Goal: Check status

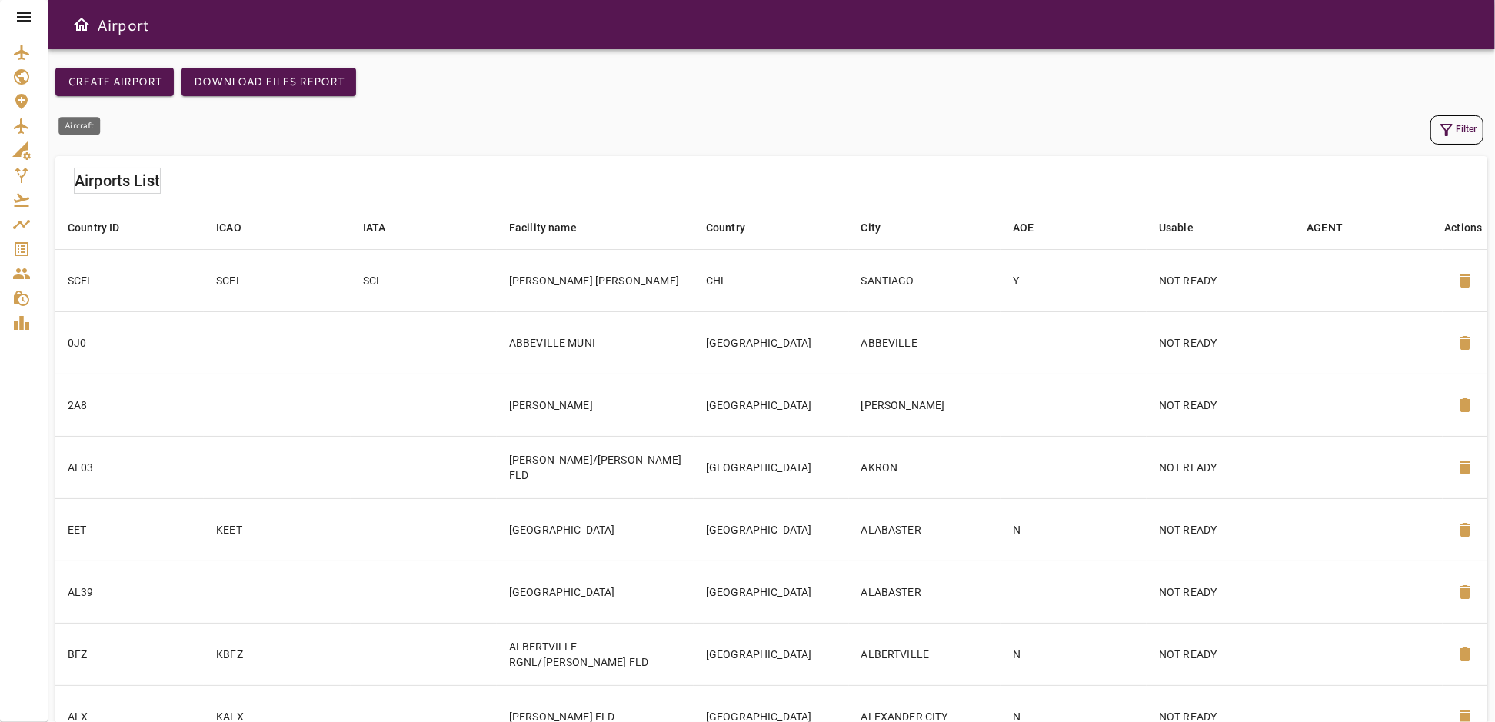
click at [19, 125] on icon "Aircraft" at bounding box center [21, 125] width 15 height 15
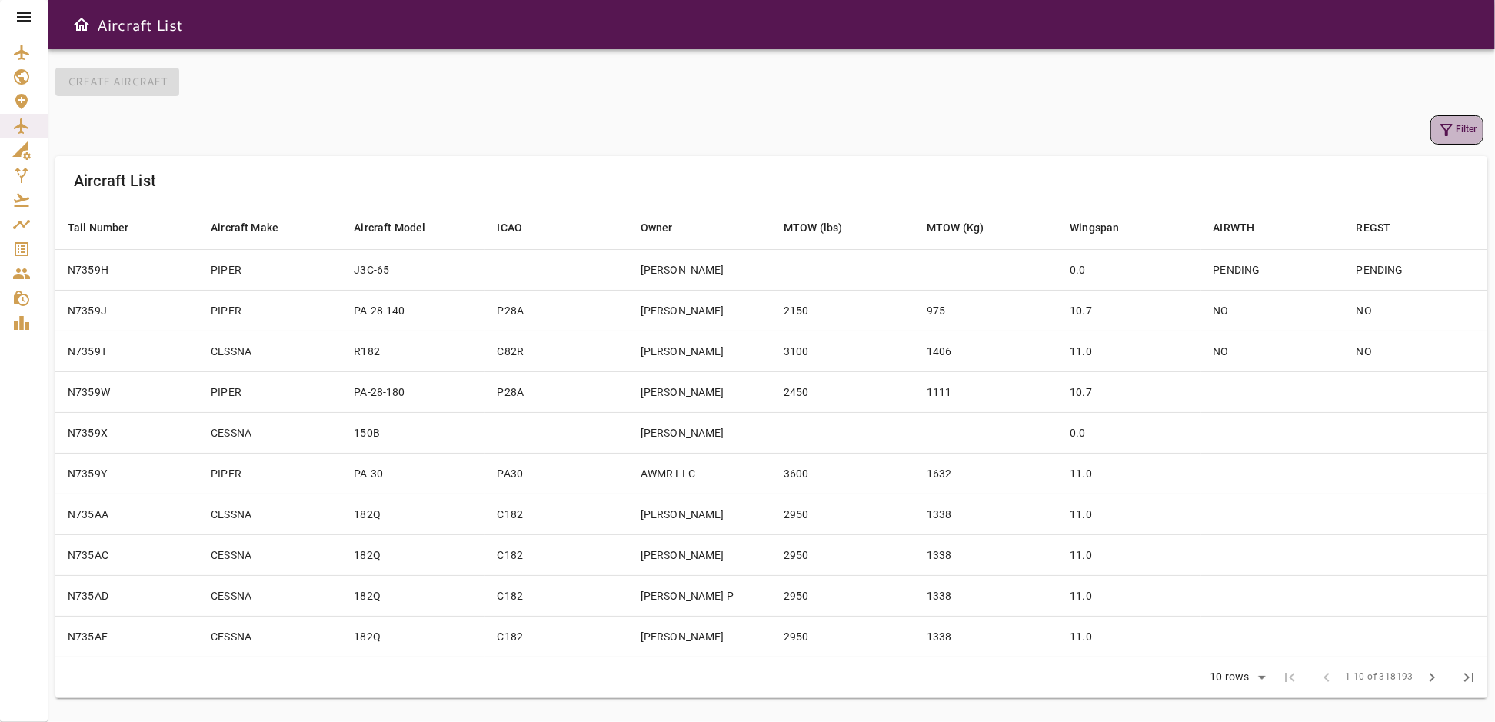
click at [1456, 131] on button "Filter" at bounding box center [1456, 129] width 53 height 29
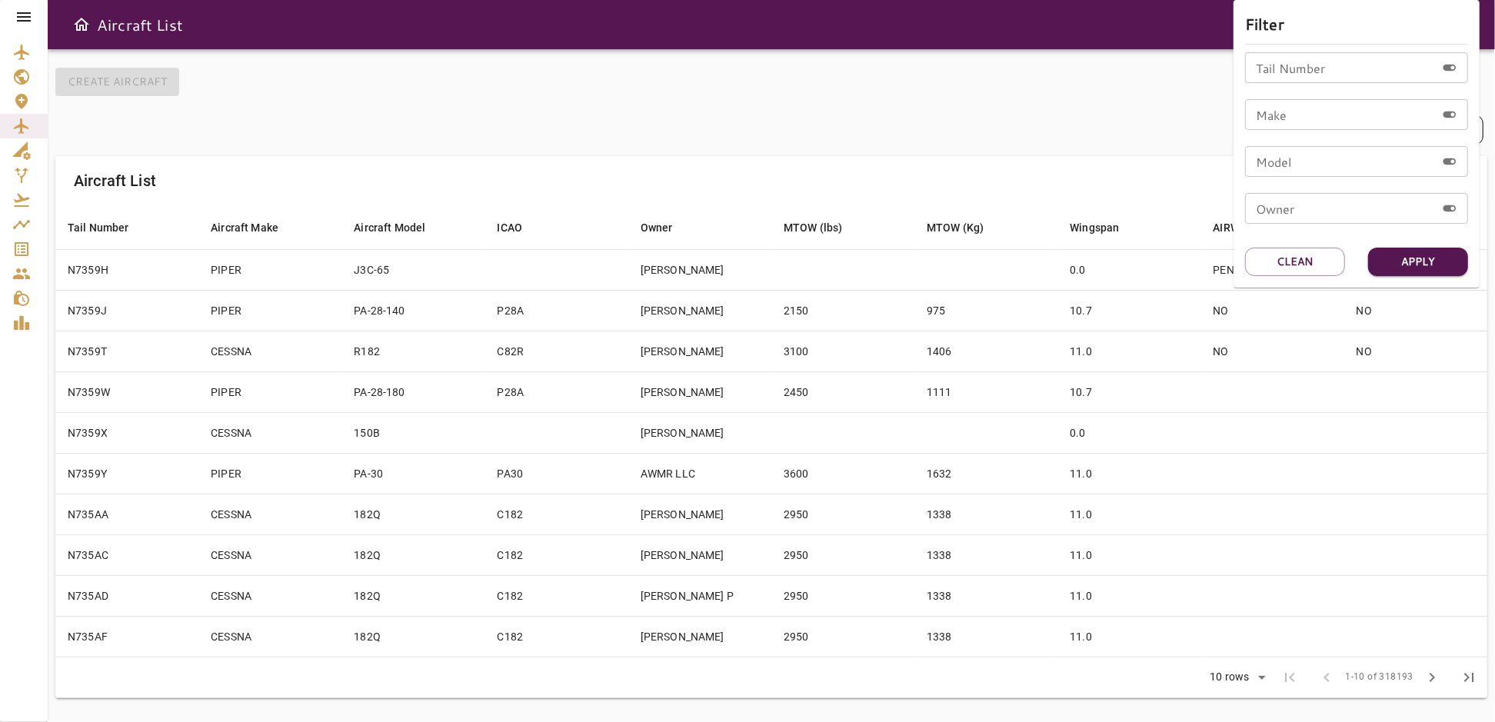
click at [1287, 71] on input "Tail Number" at bounding box center [1340, 67] width 191 height 31
type input "******"
drag, startPoint x: 1394, startPoint y: 260, endPoint x: 1177, endPoint y: 278, distance: 217.6
click at [1395, 260] on button "Apply" at bounding box center [1418, 262] width 100 height 28
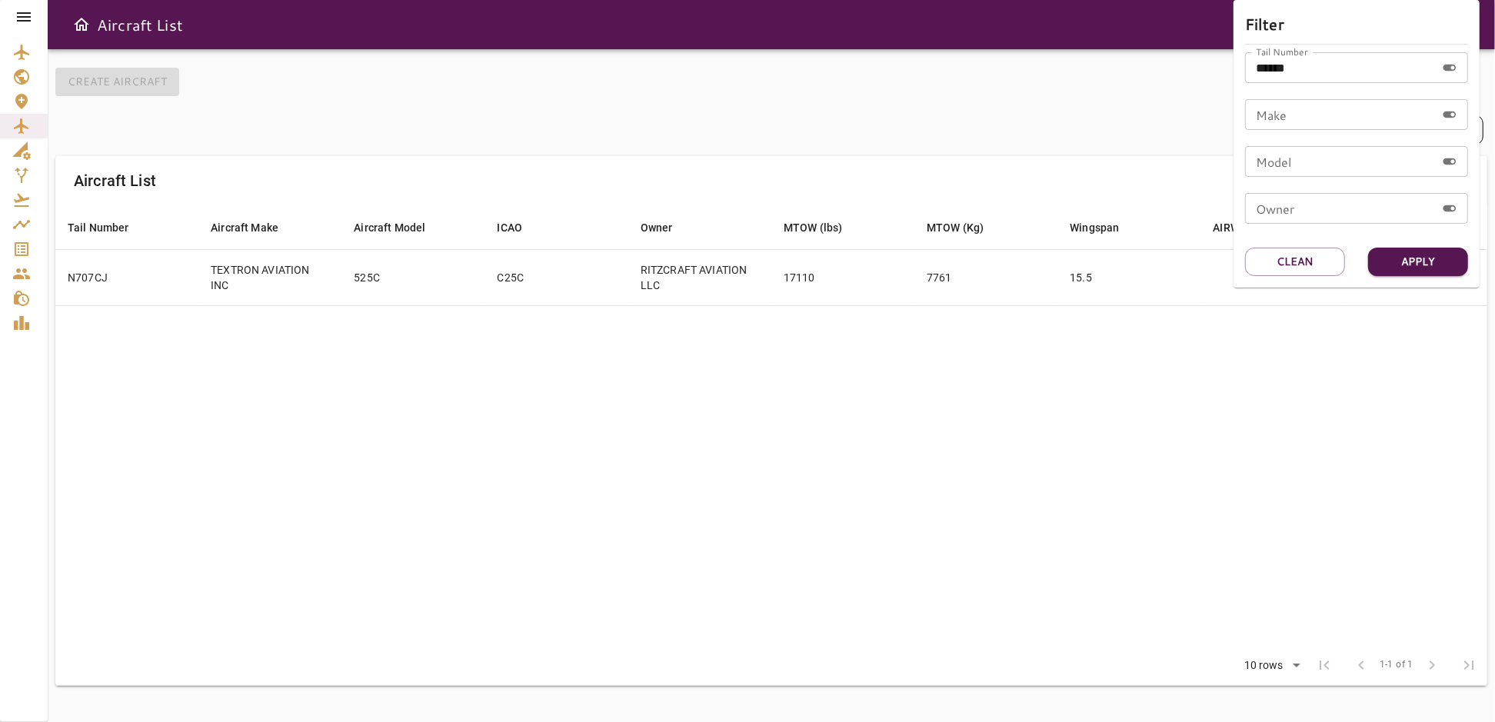
click at [943, 423] on div at bounding box center [747, 361] width 1495 height 722
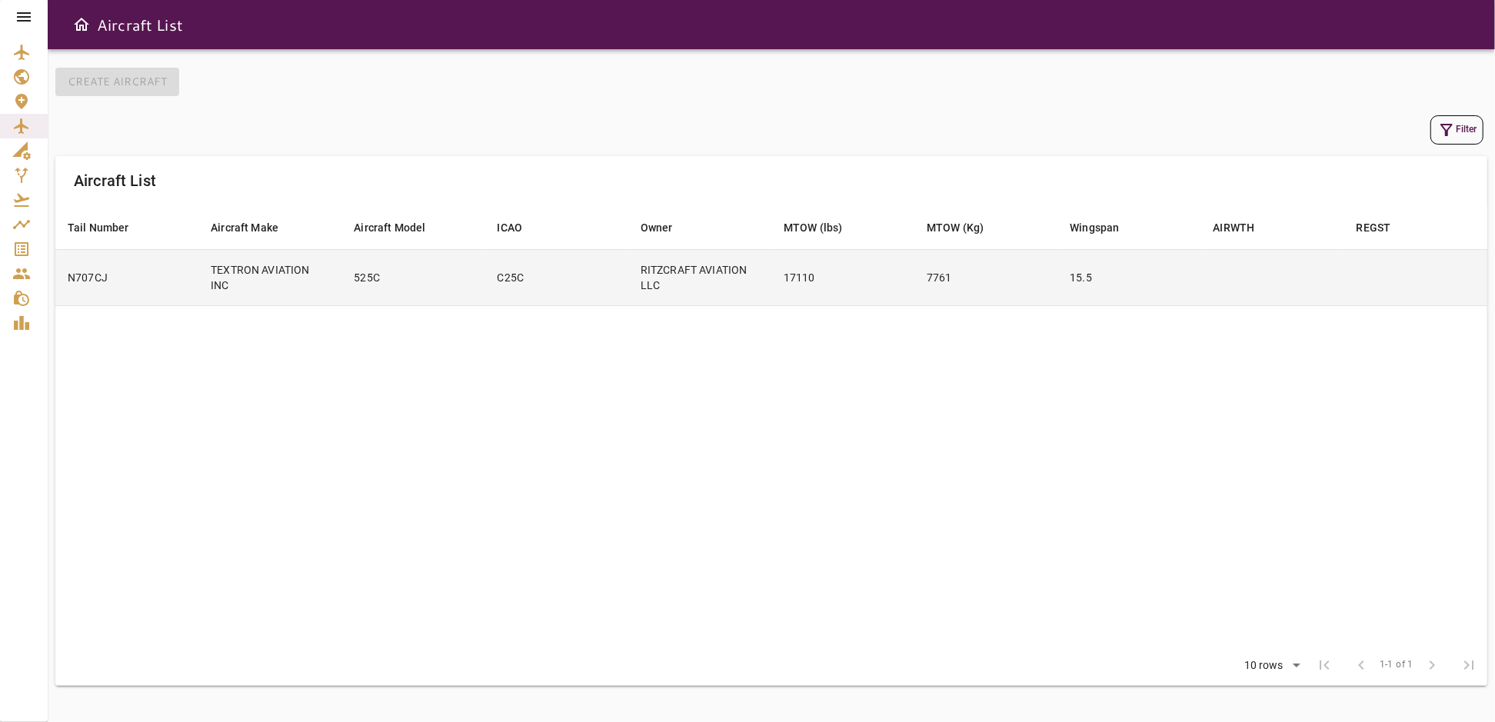
click at [857, 280] on td "17110" at bounding box center [842, 277] width 143 height 56
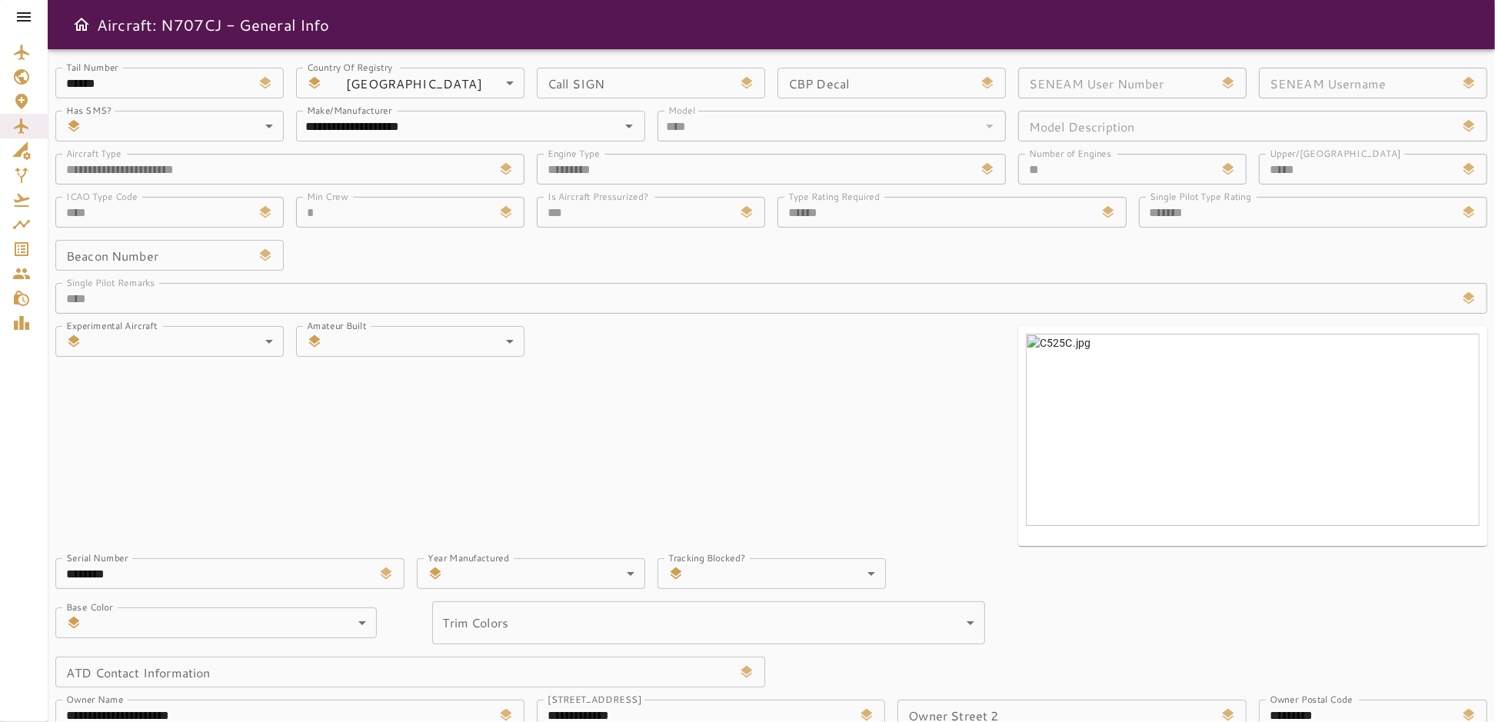
click at [657, 77] on input "Call SIGN" at bounding box center [635, 83] width 196 height 31
click at [701, 384] on div "**********" at bounding box center [765, 483] width 1444 height 857
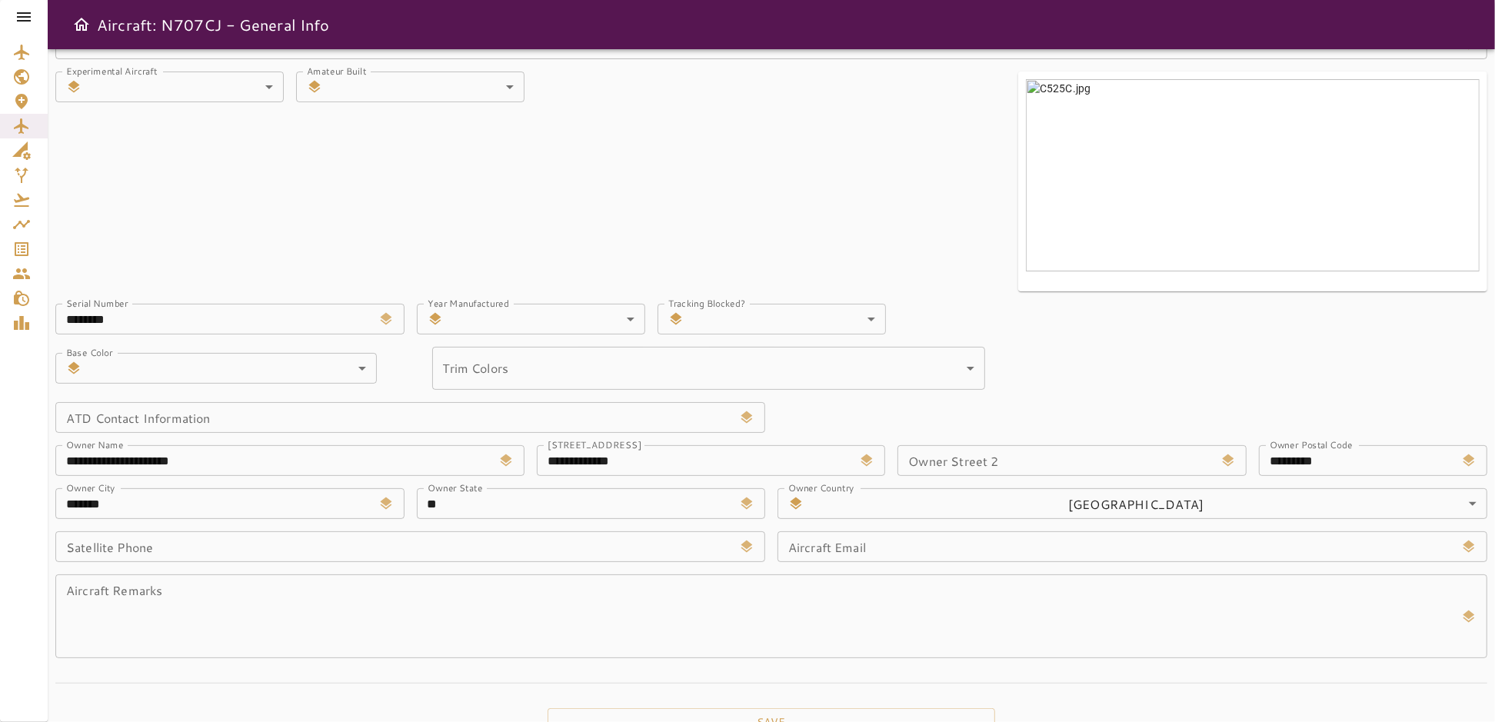
scroll to position [285, 0]
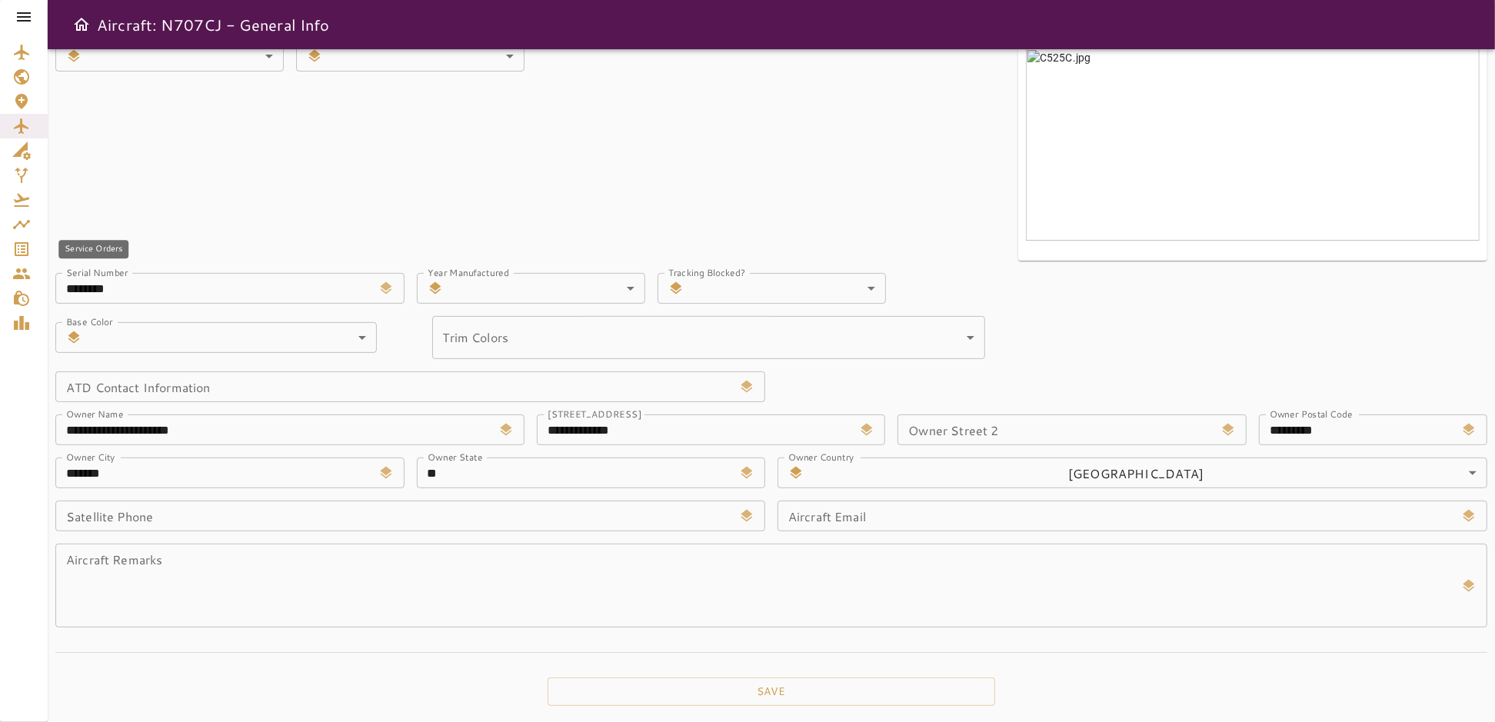
drag, startPoint x: 19, startPoint y: 245, endPoint x: 801, endPoint y: 52, distance: 805.4
click at [19, 245] on icon "Service Orders" at bounding box center [21, 249] width 18 height 18
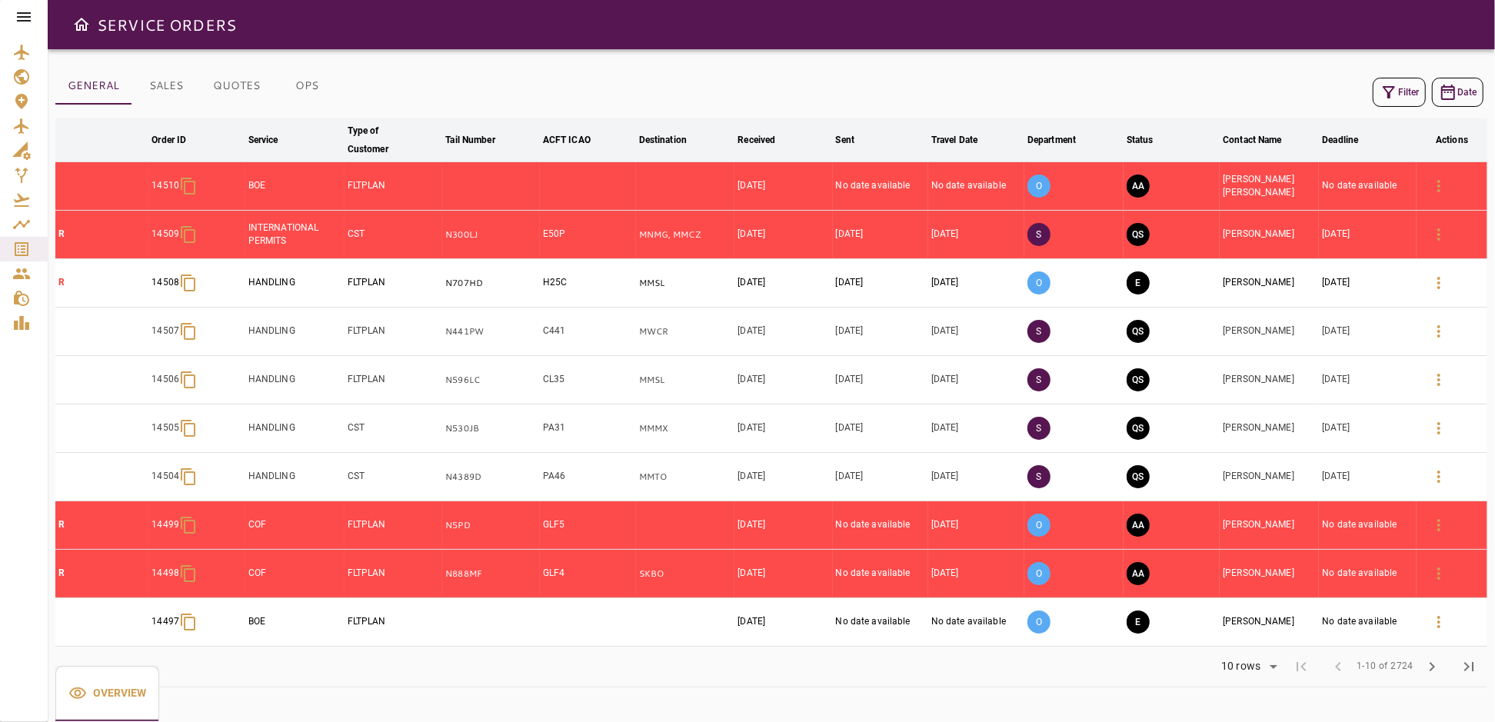
click at [1382, 86] on icon "button" at bounding box center [1388, 92] width 18 height 18
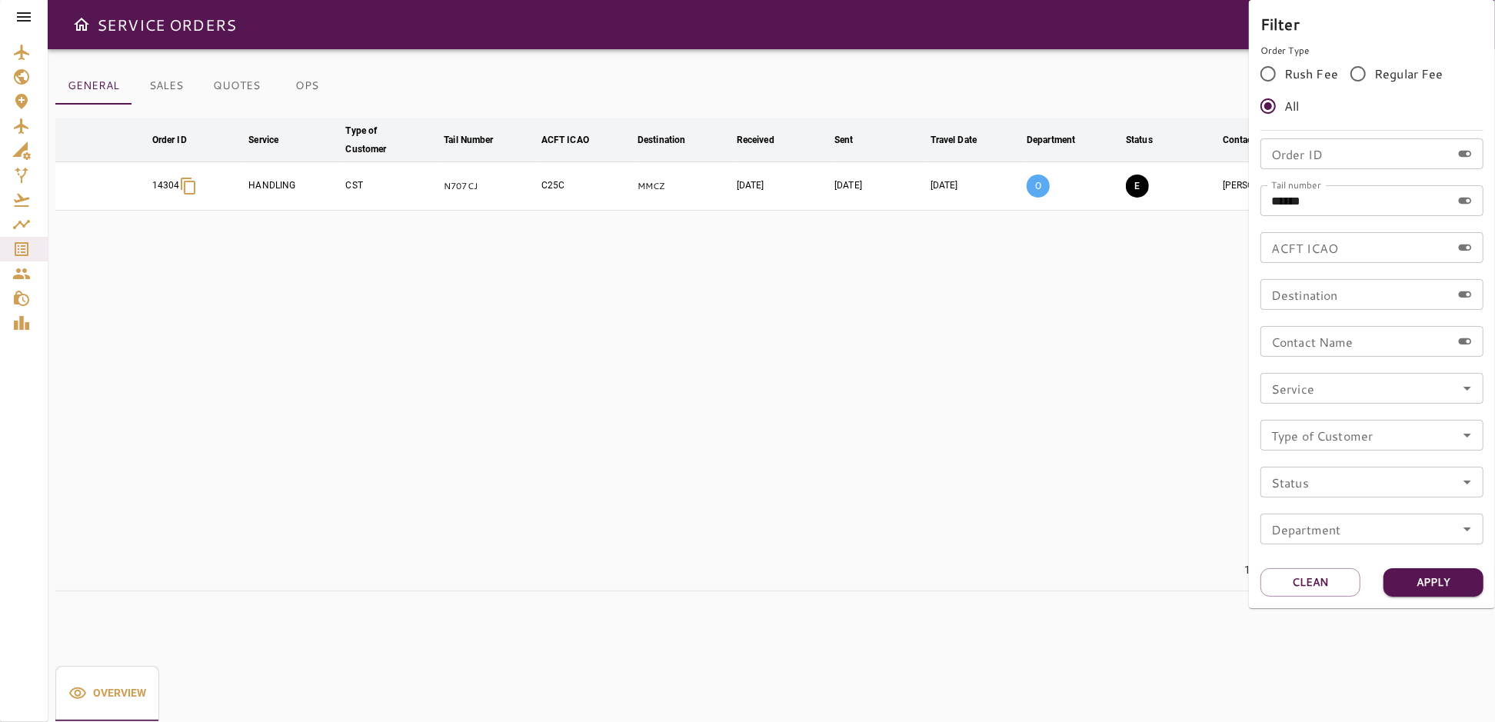
click at [1231, 203] on div "Filter Order Type Rush Fee Regular Fee All Order ID Order ID Tail number ******…" at bounding box center [747, 361] width 1495 height 722
click at [917, 310] on div at bounding box center [747, 361] width 1495 height 722
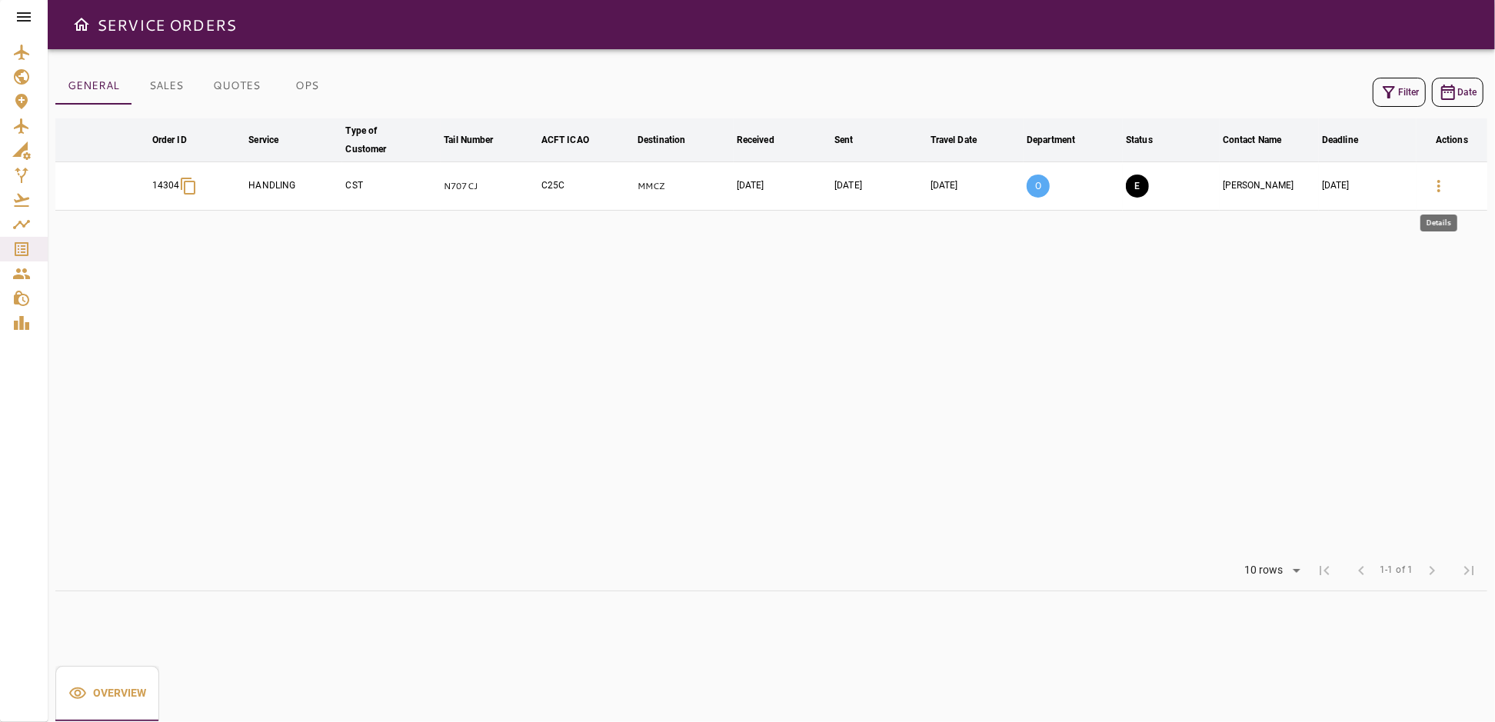
click at [1439, 184] on icon "button" at bounding box center [1438, 186] width 18 height 18
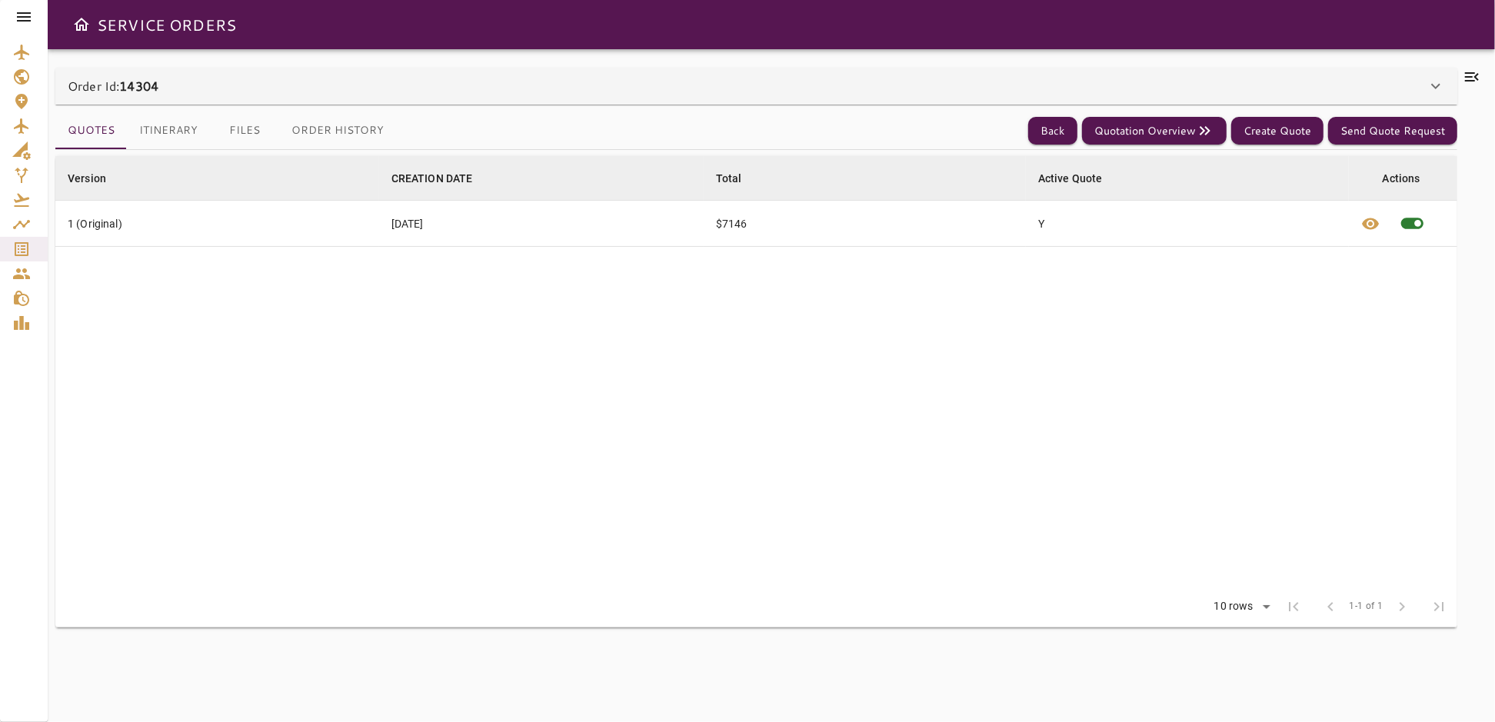
click at [244, 126] on button "Files" at bounding box center [244, 130] width 69 height 37
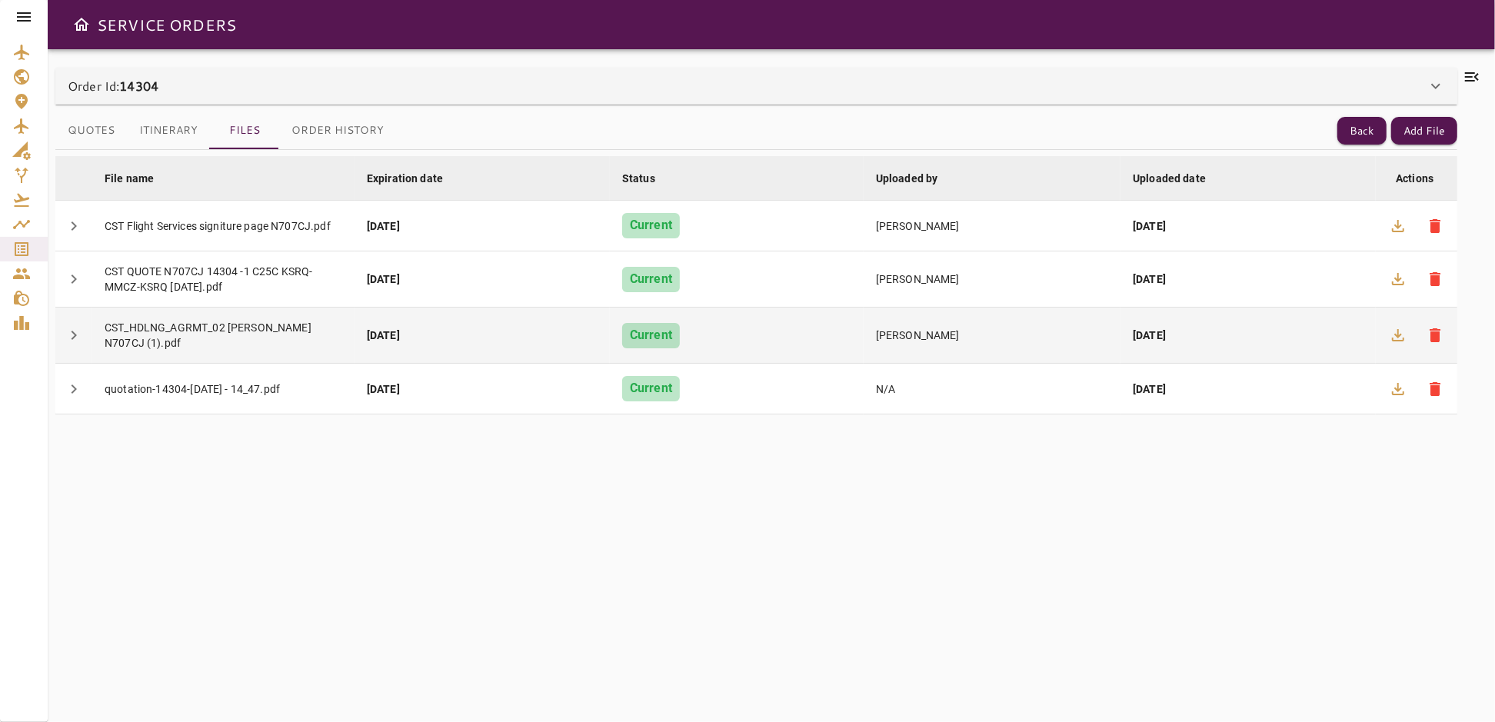
click at [198, 338] on div "CST_HDLNG_AGRMT_02 [PERSON_NAME] N707CJ (1).pdf" at bounding box center [224, 335] width 238 height 31
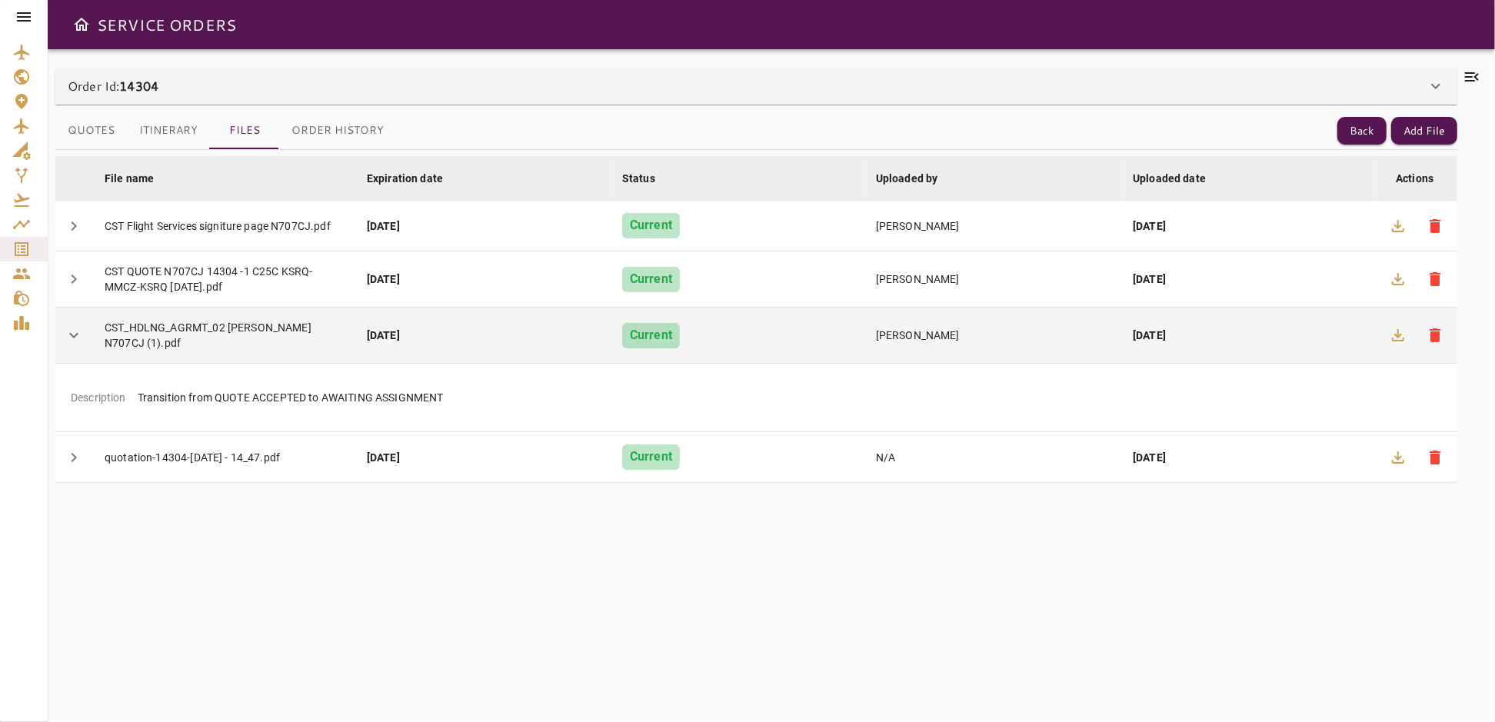
click at [198, 338] on div "CST_HDLNG_AGRMT_02 [PERSON_NAME] N707CJ (1).pdf" at bounding box center [224, 335] width 238 height 31
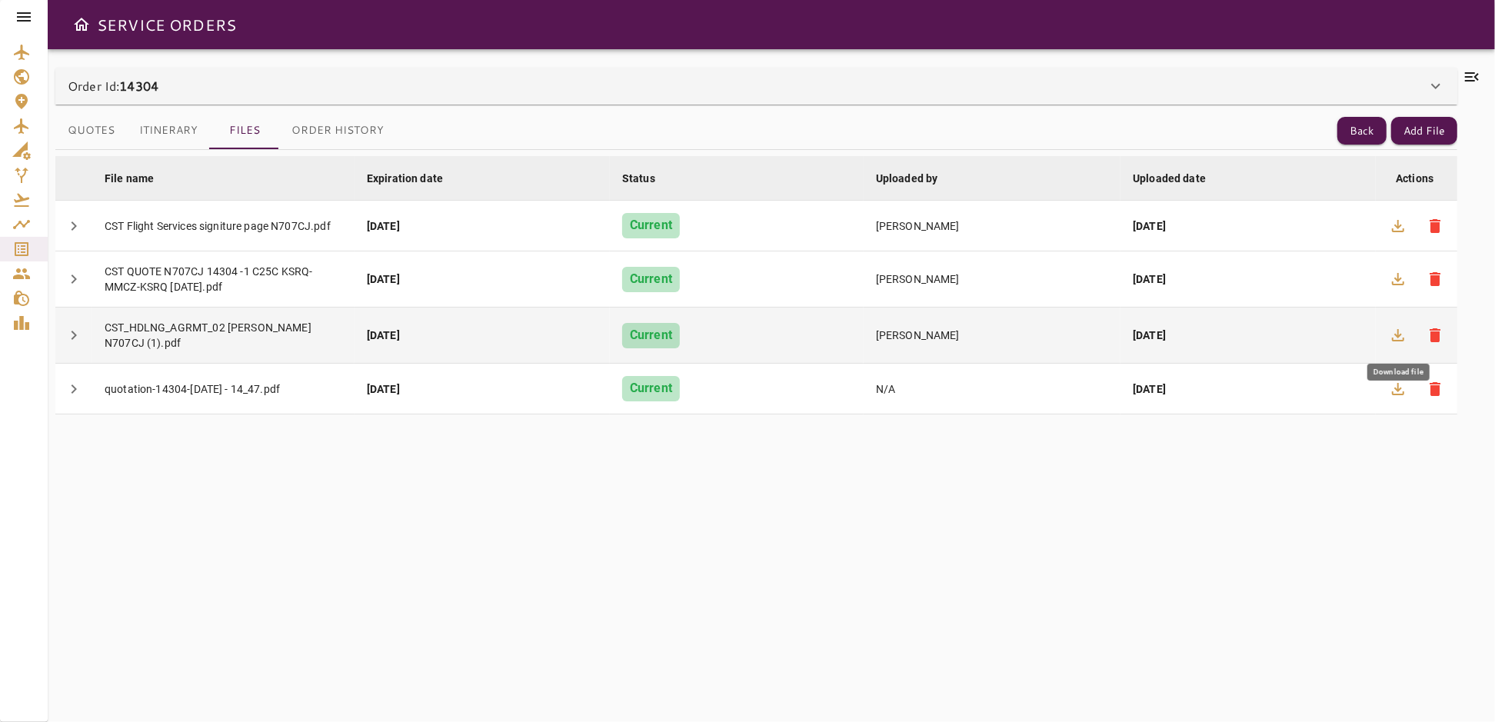
click at [1391, 333] on icon "button" at bounding box center [1398, 335] width 18 height 18
